Goal: Use online tool/utility: Utilize a website feature to perform a specific function

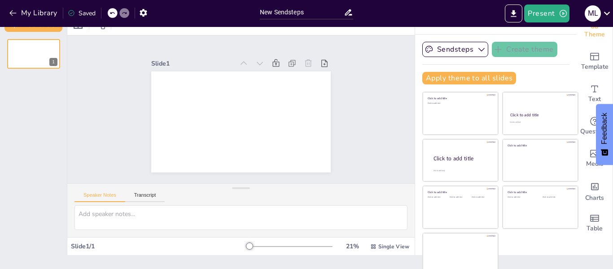
scroll to position [21, 0]
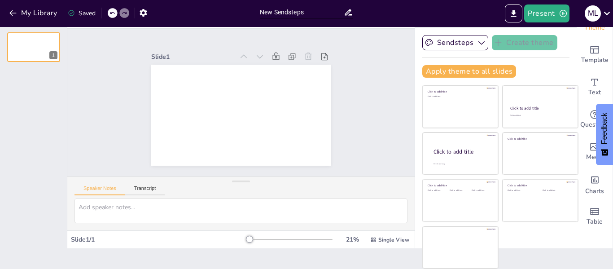
click at [307, 12] on input "New Sendsteps" at bounding box center [302, 12] width 84 height 13
paste input "Loremipsu: Dolo s ametc a elitseddoei. Tem incididunt ut la etdo magnaaliqua en…"
type input "Lor IpsumdoloRsitametc: Adip e seddo e temporincid. Utl etdolorema al en admi v…"
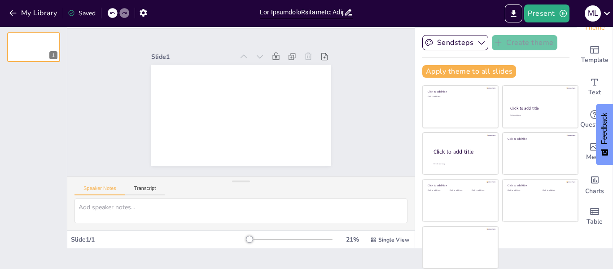
drag, startPoint x: 343, startPoint y: 9, endPoint x: 211, endPoint y: 13, distance: 131.9
click at [211, 13] on div "My Library Saved Present m l" at bounding box center [306, 13] width 613 height 27
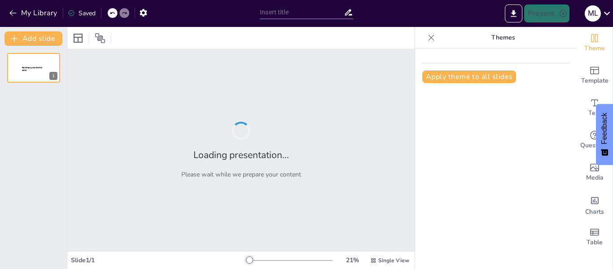
type input "New SendstepsNarración: Hola a todos y bienvenidos. Hoy hablaremos de un tema f…"
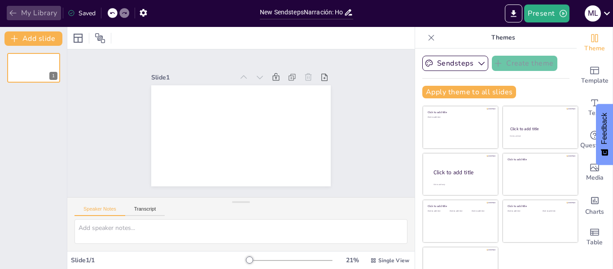
click at [9, 12] on icon "button" at bounding box center [13, 13] width 9 height 9
